Goal: Task Accomplishment & Management: Use online tool/utility

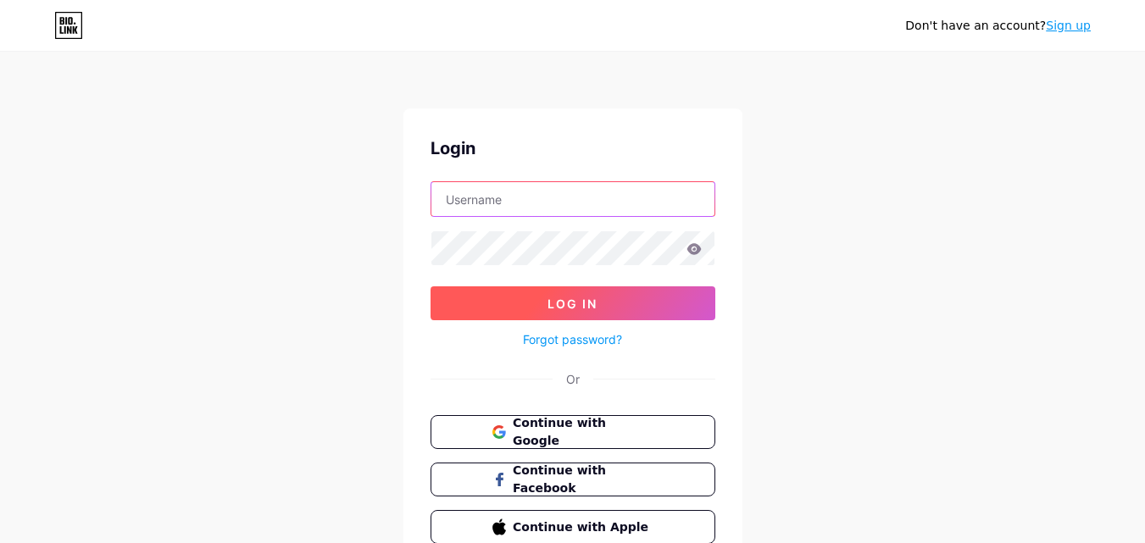
type input "[EMAIL_ADDRESS][DOMAIN_NAME]"
click at [624, 306] on button "Log In" at bounding box center [572, 303] width 285 height 34
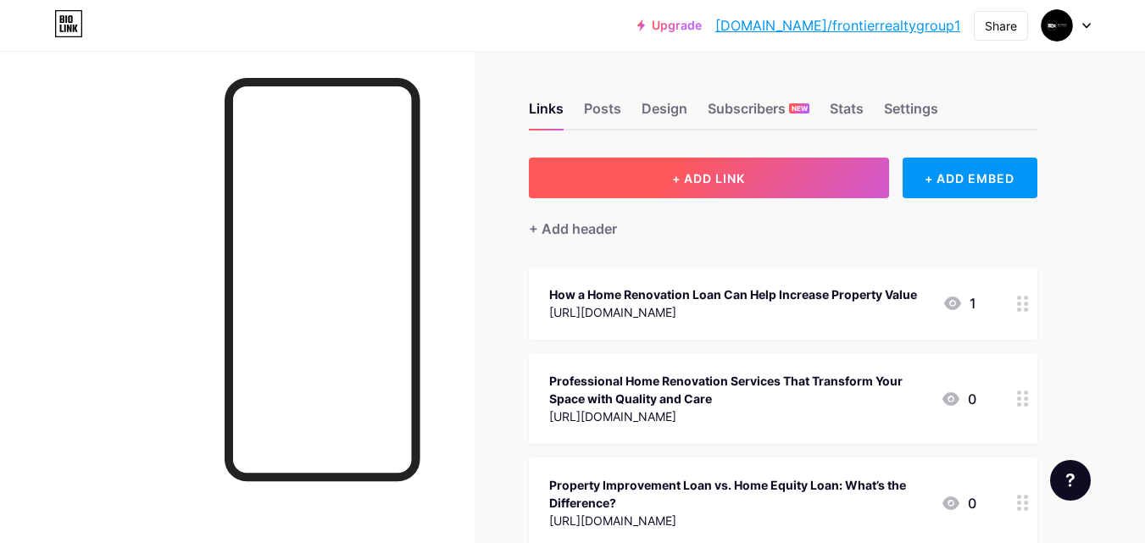
click at [691, 175] on span "+ ADD LINK" at bounding box center [708, 178] width 73 height 14
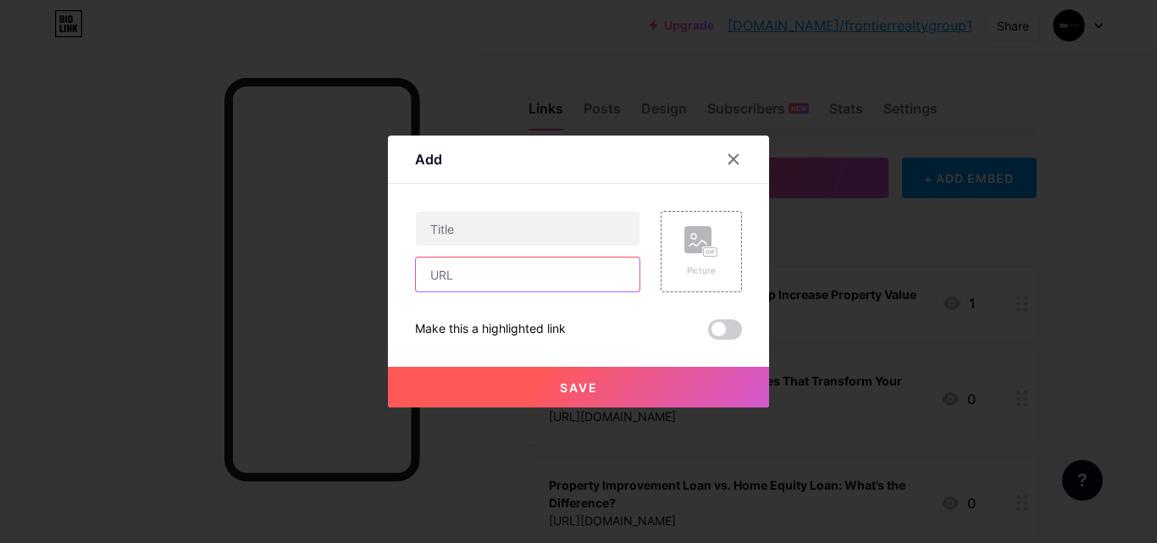
click at [531, 278] on input "text" at bounding box center [528, 275] width 224 height 34
paste input "[URL][DOMAIN_NAME]"
type input "[URL][DOMAIN_NAME]"
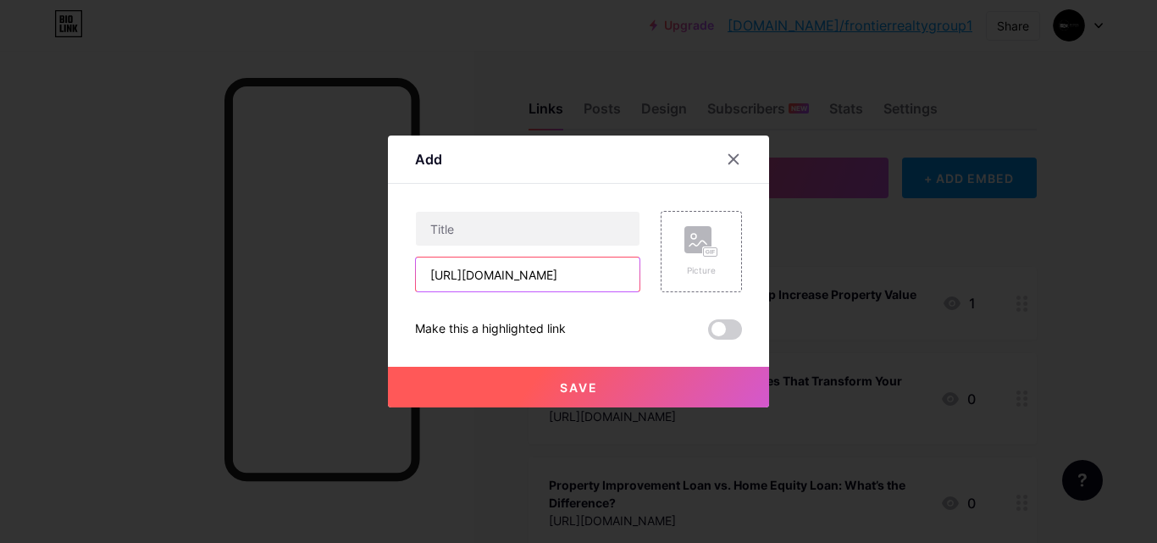
click at [561, 280] on input "[URL][DOMAIN_NAME]" at bounding box center [528, 275] width 224 height 34
click at [613, 316] on div "[URL][DOMAIN_NAME] Picture Make this a highlighted link Save" at bounding box center [578, 275] width 327 height 129
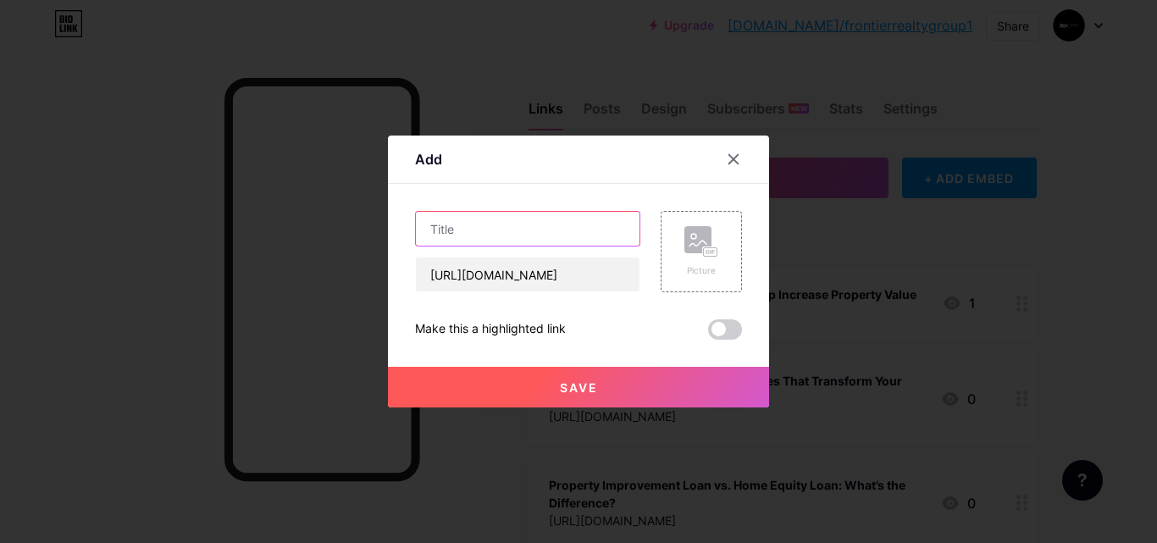
click at [545, 232] on input "text" at bounding box center [528, 229] width 224 height 34
paste input "Zero-Interest Home Improvement Loans: How to Get a Low-Cost Renovation"
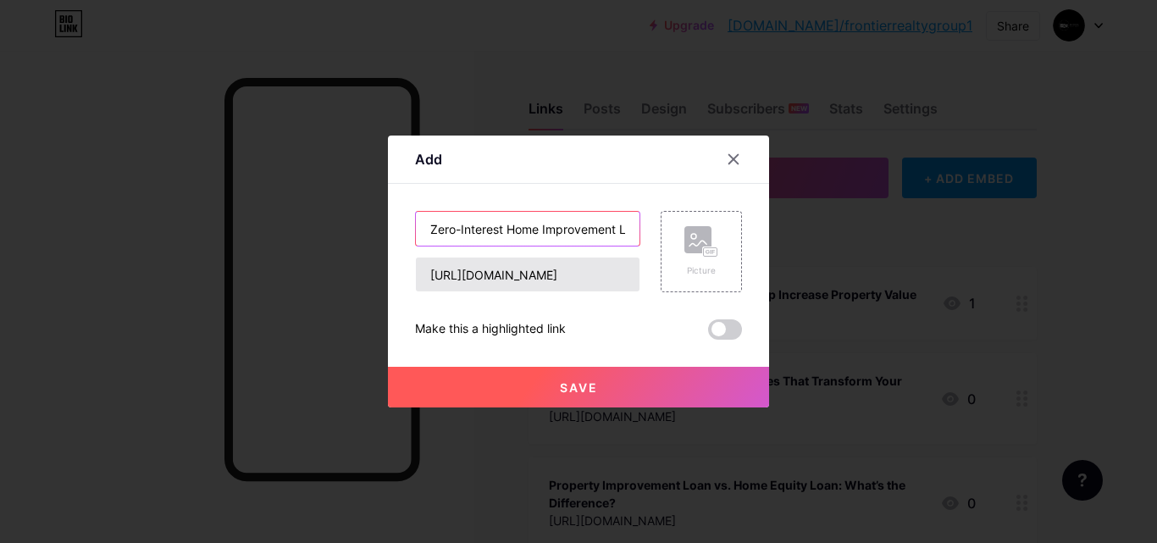
scroll to position [0, 233]
type input "Zero-Interest Home Improvement Loans: How to Get a Low-Cost Renovation"
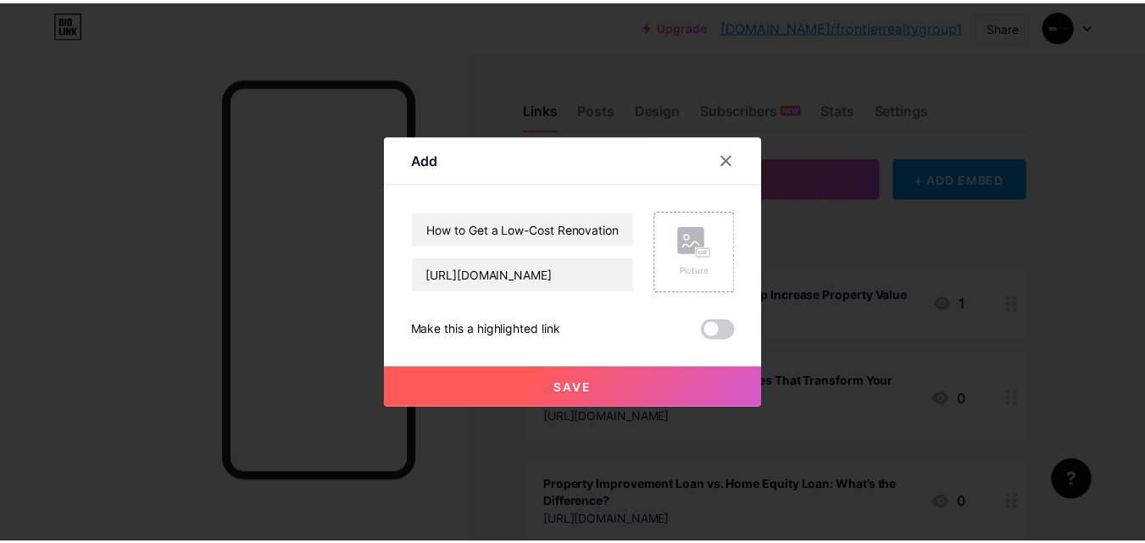
scroll to position [0, 0]
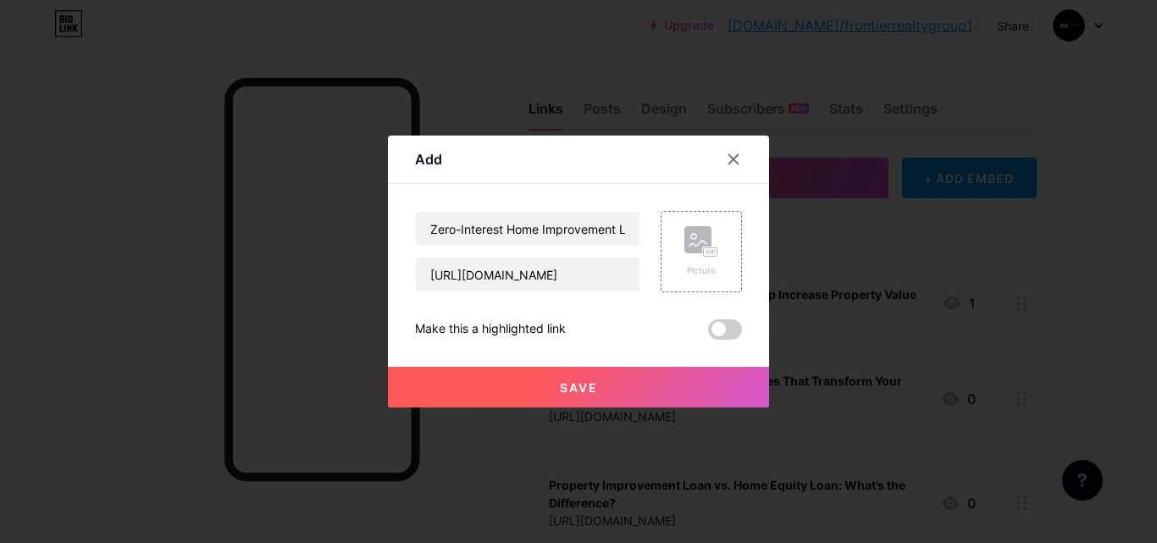
click at [497, 379] on button "Save" at bounding box center [578, 387] width 381 height 41
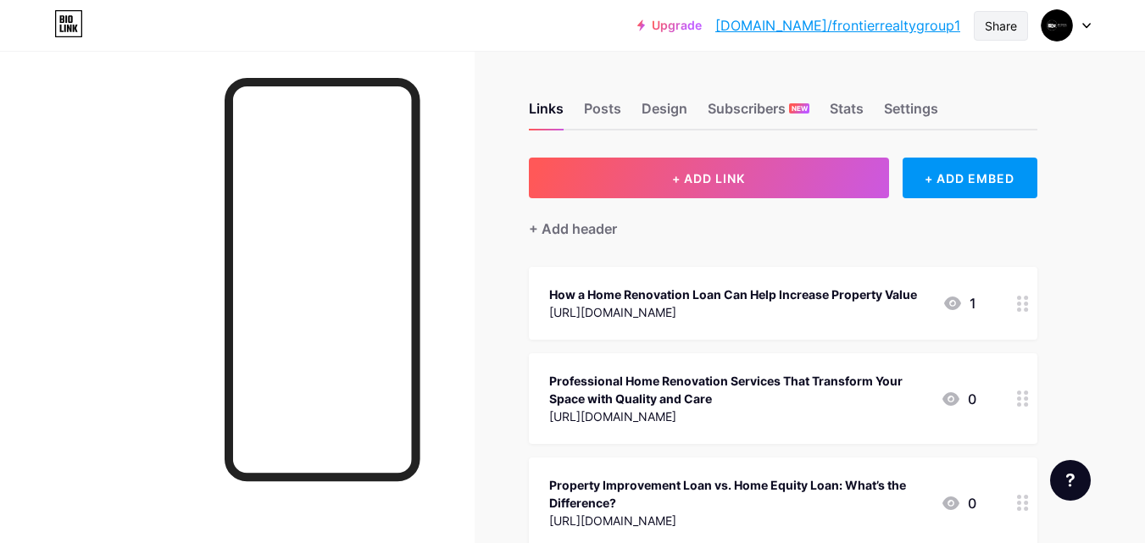
click at [1002, 17] on div "Share" at bounding box center [1001, 26] width 32 height 18
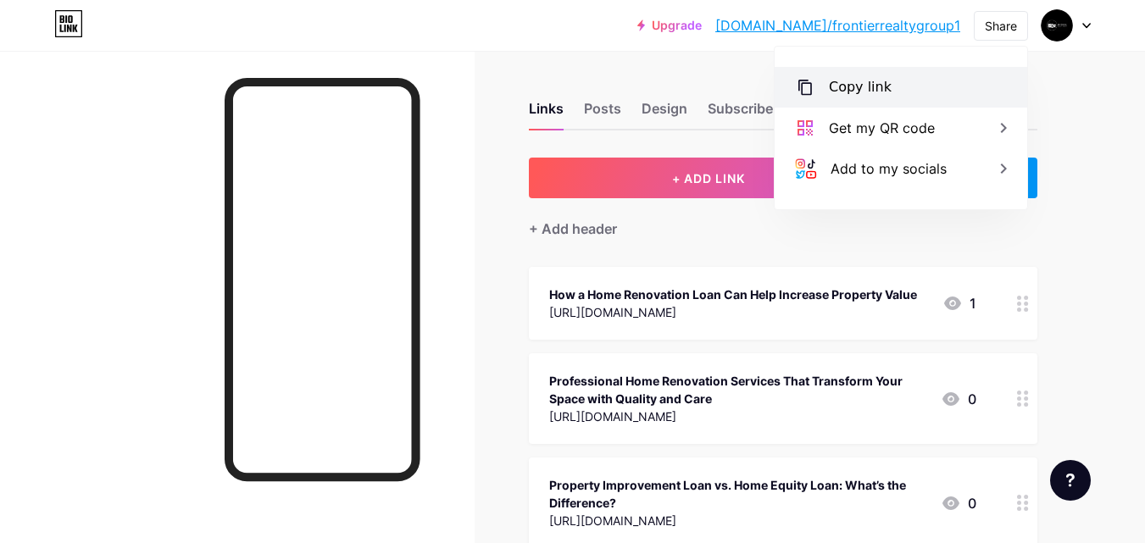
click at [901, 97] on div "Copy link" at bounding box center [900, 87] width 252 height 41
